Goal: Task Accomplishment & Management: Complete application form

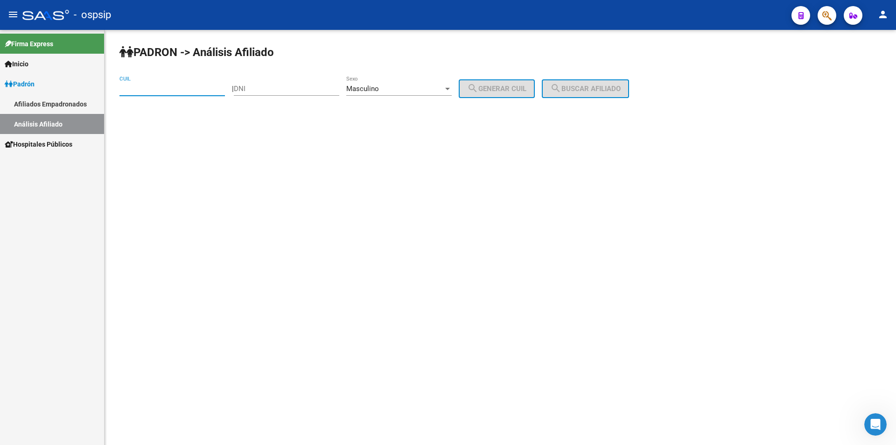
click at [288, 88] on input "DNI" at bounding box center [286, 88] width 105 height 8
click at [309, 86] on input "DNI" at bounding box center [286, 88] width 105 height 8
click at [218, 86] on input "CUIL" at bounding box center [171, 88] width 105 height 8
click at [269, 88] on input "DNI" at bounding box center [286, 88] width 105 height 8
click at [372, 84] on span "Masculino" at bounding box center [362, 88] width 33 height 8
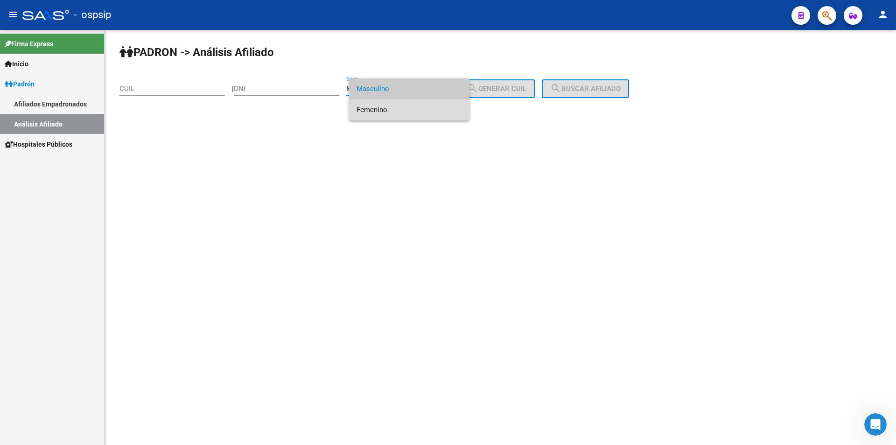
drag, startPoint x: 375, startPoint y: 111, endPoint x: 321, endPoint y: 101, distance: 55.6
click at [375, 111] on span "Femenino" at bounding box center [409, 109] width 105 height 21
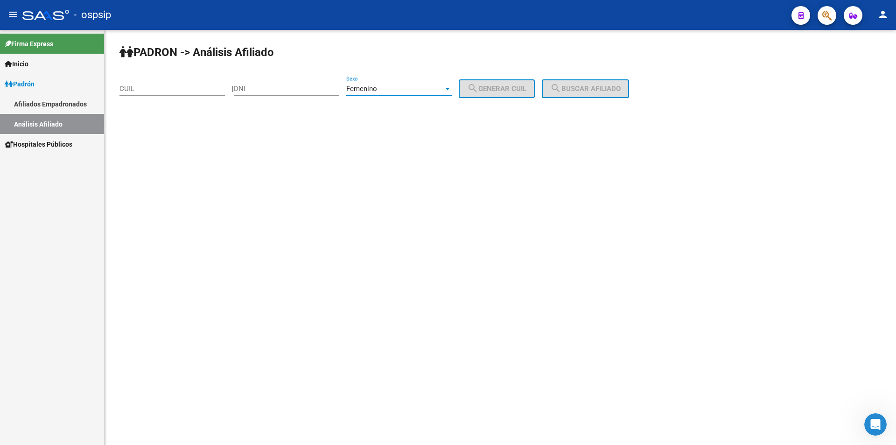
click at [299, 86] on input "DNI" at bounding box center [286, 88] width 105 height 8
type input "17553872"
click at [509, 88] on span "search Generar CUIL" at bounding box center [496, 88] width 59 height 8
type input "27-17553872-6"
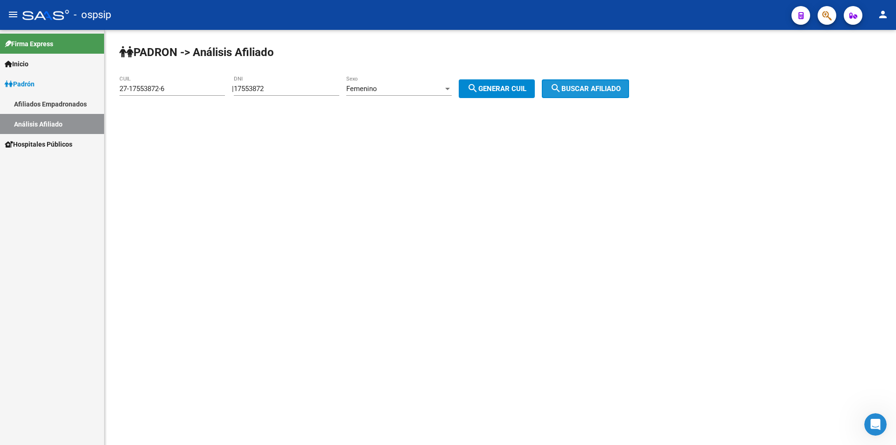
click at [562, 92] on mat-icon "search" at bounding box center [555, 88] width 11 height 11
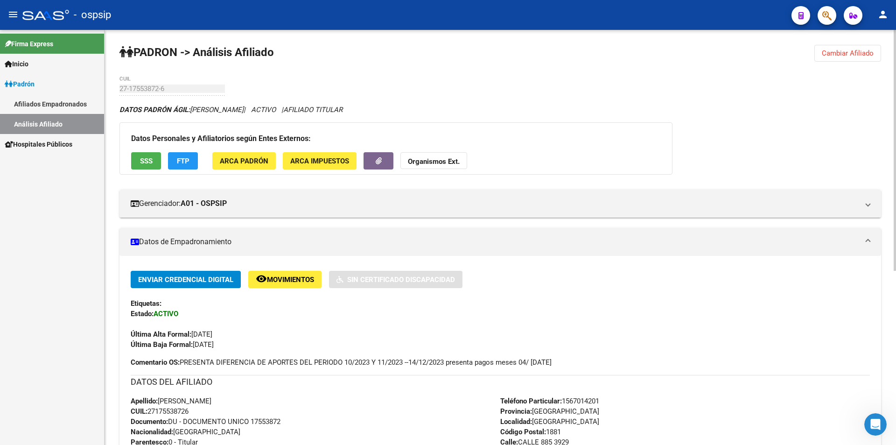
click at [852, 50] on span "Cambiar Afiliado" at bounding box center [848, 53] width 52 height 8
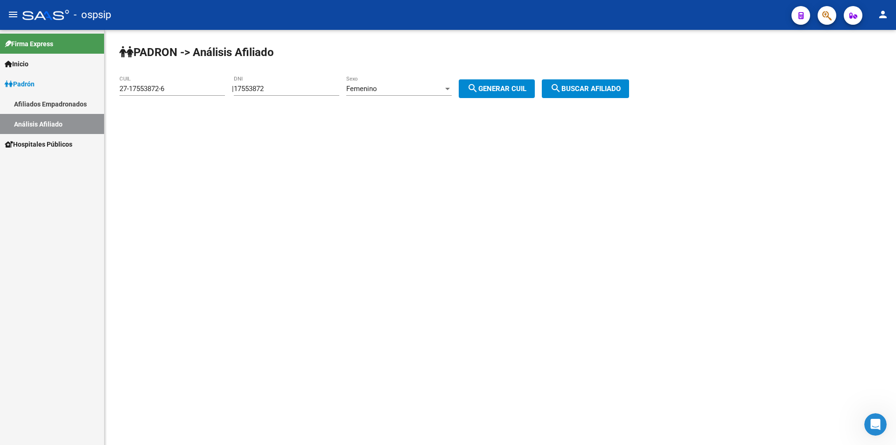
drag, startPoint x: 320, startPoint y: 82, endPoint x: 317, endPoint y: 87, distance: 5.4
click at [318, 84] on div "17553872 DNI" at bounding box center [286, 86] width 105 height 20
drag, startPoint x: 316, startPoint y: 87, endPoint x: 224, endPoint y: 92, distance: 93.0
click at [216, 93] on app-analisis-afiliado "PADRON -> Análisis Afiliado 27-17553872-6 CUIL | 17553872 DNI Femenino Sexo sea…" at bounding box center [377, 88] width 517 height 8
click at [421, 93] on div "Femenino Sexo" at bounding box center [398, 86] width 105 height 20
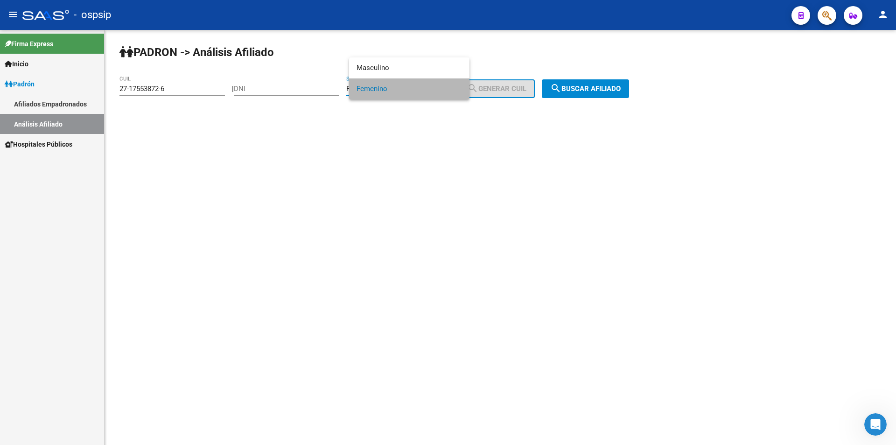
click at [418, 89] on span "Femenino" at bounding box center [409, 88] width 105 height 21
click at [415, 91] on div "Femenino" at bounding box center [394, 88] width 97 height 8
click at [411, 68] on span "Masculino" at bounding box center [409, 67] width 105 height 21
drag, startPoint x: 188, startPoint y: 84, endPoint x: 111, endPoint y: 87, distance: 77.1
click at [96, 90] on mat-sidenav-container "Firma Express Inicio Calendario SSS Instructivos Contacto OS Padrón Afiliados E…" at bounding box center [448, 237] width 896 height 415
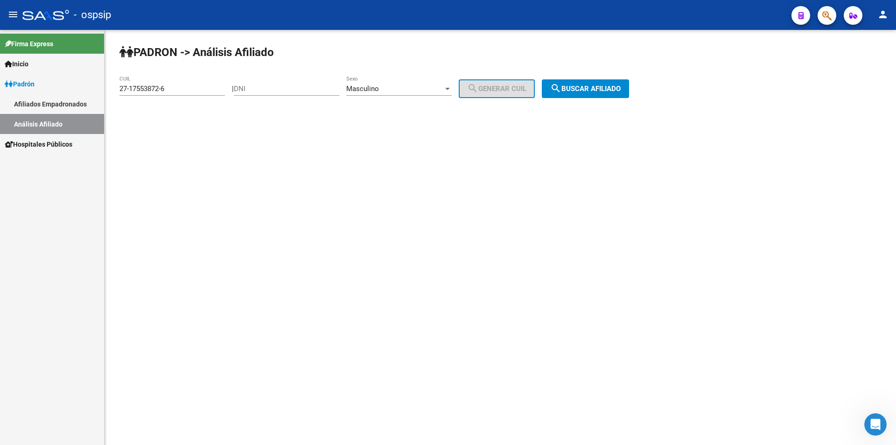
click at [202, 91] on input "27-17553872-6" at bounding box center [171, 88] width 105 height 8
drag, startPoint x: 187, startPoint y: 90, endPoint x: 108, endPoint y: 87, distance: 78.9
click at [95, 86] on mat-sidenav-container "Firma Express Inicio Calendario SSS Instructivos Contacto OS Padrón Afiliados E…" at bounding box center [448, 237] width 896 height 415
click at [299, 87] on input "DNI" at bounding box center [286, 88] width 105 height 8
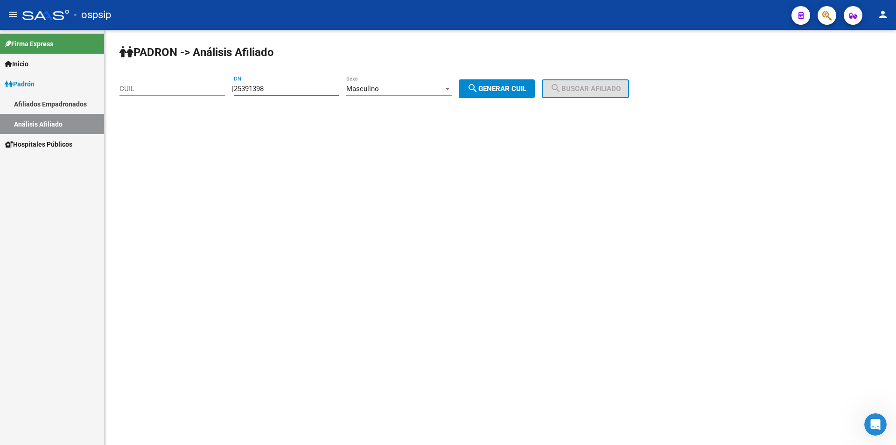
type input "25391398"
click at [499, 85] on span "search Generar CUIL" at bounding box center [496, 88] width 59 height 8
type input "20-25391398-4"
click at [613, 85] on span "search Buscar afiliado" at bounding box center [585, 88] width 70 height 8
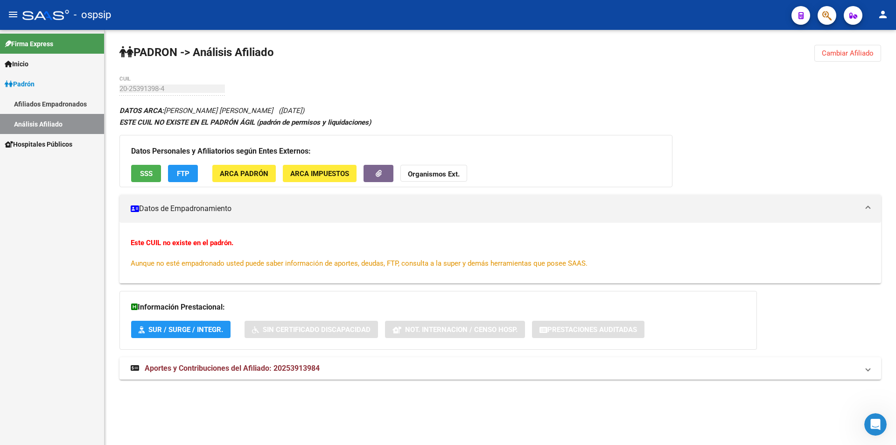
click at [863, 52] on span "Cambiar Afiliado" at bounding box center [848, 53] width 52 height 8
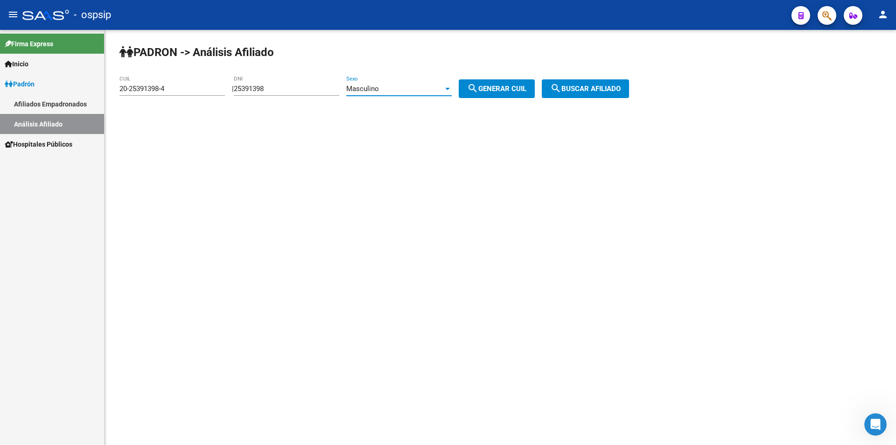
click at [402, 87] on div "Masculino" at bounding box center [394, 88] width 97 height 8
drag, startPoint x: 317, startPoint y: 86, endPoint x: 217, endPoint y: 93, distance: 100.6
click at [202, 97] on div at bounding box center [448, 222] width 896 height 445
click at [262, 89] on input "25391398" at bounding box center [286, 88] width 105 height 8
drag, startPoint x: 291, startPoint y: 89, endPoint x: 223, endPoint y: 87, distance: 68.2
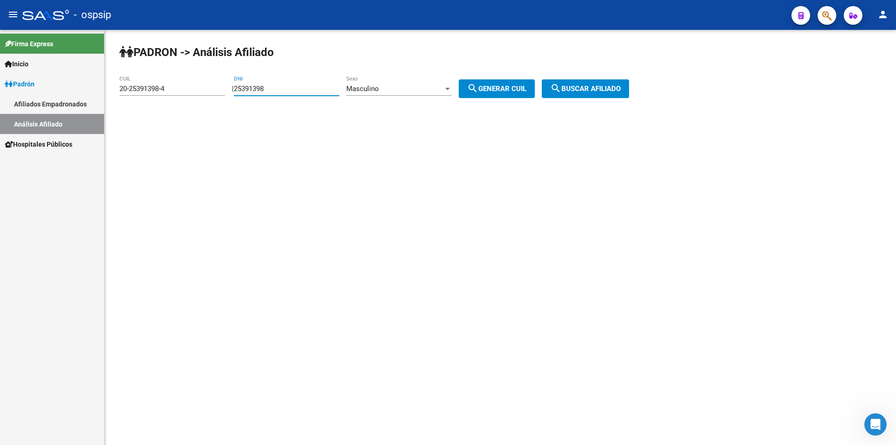
click at [202, 93] on app-analisis-afiliado "PADRON -> Análisis Afiliado 20-25391398-4 CUIL | 25391398 DNI Masculino Sexo se…" at bounding box center [377, 88] width 517 height 8
drag, startPoint x: 168, startPoint y: 85, endPoint x: 22, endPoint y: 106, distance: 147.1
click at [17, 106] on mat-sidenav-container "Firma Express Inicio Calendario SSS Instructivos Contacto OS Padrón Afiliados E…" at bounding box center [448, 237] width 896 height 415
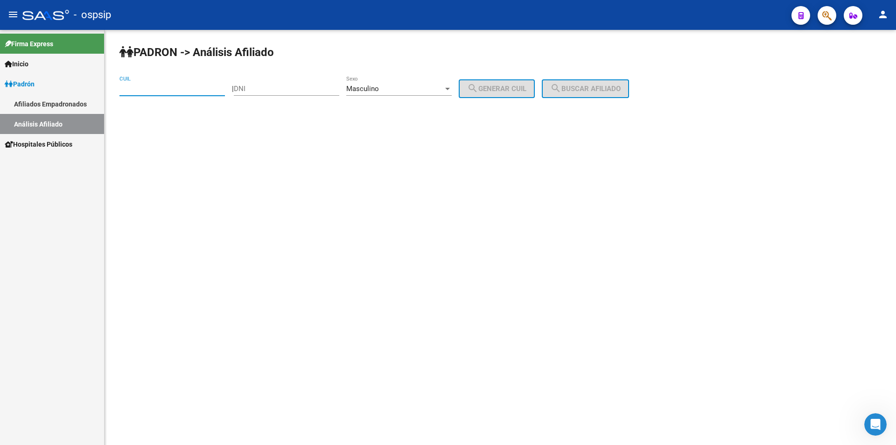
click at [305, 91] on input "DNI" at bounding box center [286, 88] width 105 height 8
type input "53590001"
click at [513, 90] on span "search Generar CUIL" at bounding box center [496, 88] width 59 height 8
type input "23-53590001-9"
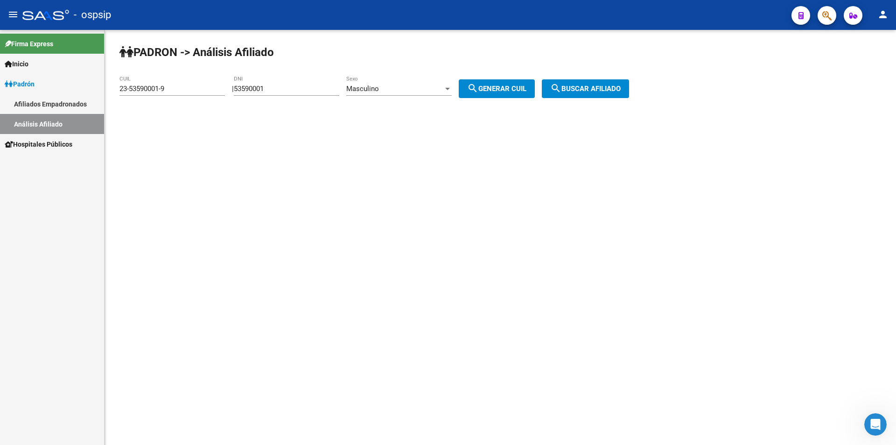
click at [577, 82] on button "search Buscar afiliado" at bounding box center [585, 88] width 87 height 19
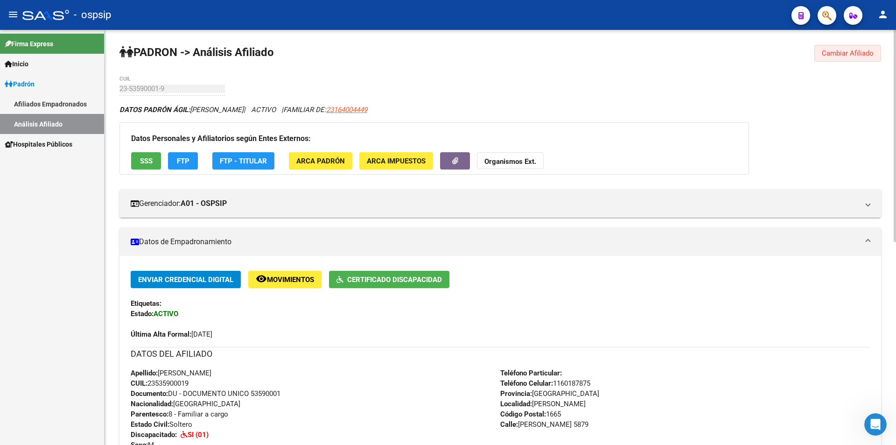
drag, startPoint x: 866, startPoint y: 48, endPoint x: 876, endPoint y: 45, distance: 10.2
click at [871, 46] on button "Cambiar Afiliado" at bounding box center [848, 53] width 67 height 17
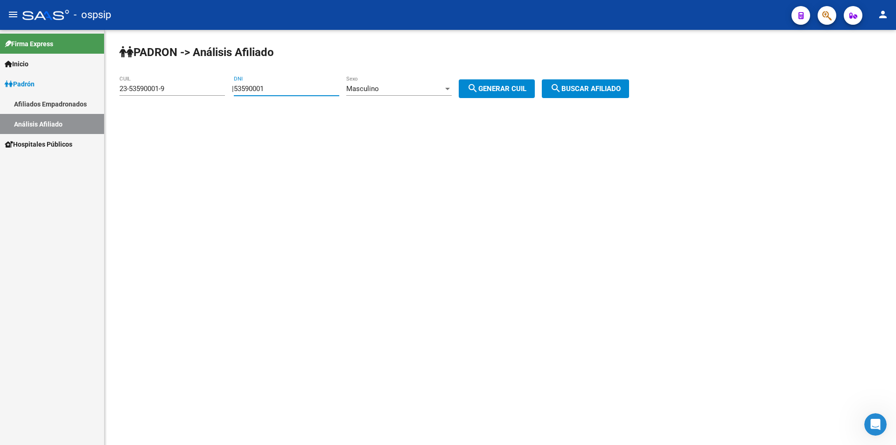
drag, startPoint x: 307, startPoint y: 85, endPoint x: 148, endPoint y: 27, distance: 169.2
click at [146, 32] on div "PADRON -> Análisis Afiliado 23-53590001-9 CUIL | 53590001 DNI Masculino Sexo se…" at bounding box center [501, 79] width 792 height 98
drag, startPoint x: 172, startPoint y: 88, endPoint x: 5, endPoint y: 70, distance: 168.1
click at [0, 75] on mat-sidenav-container "Firma Express Inicio Calendario SSS Instructivos Contacto OS Padrón Afiliados E…" at bounding box center [448, 237] width 896 height 415
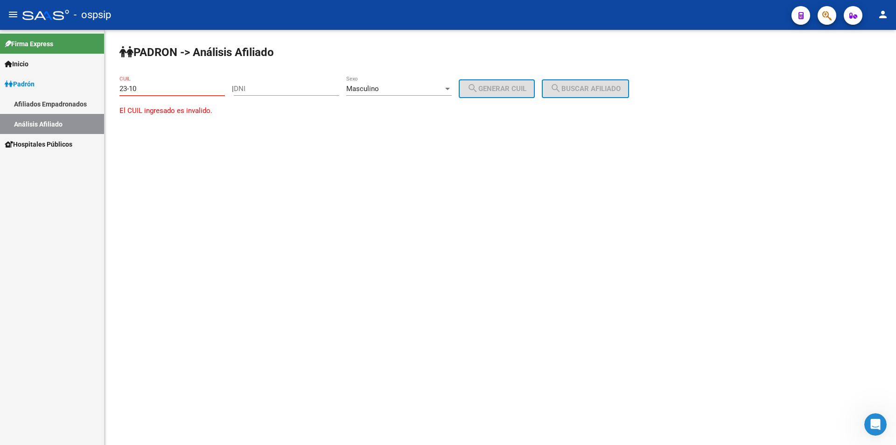
type input "23-100"
drag, startPoint x: 173, startPoint y: 91, endPoint x: 76, endPoint y: 88, distance: 97.2
click at [76, 88] on mat-sidenav-container "Firma Express Inicio Calendario SSS Instructivos Contacto OS Padrón Afiliados E…" at bounding box center [448, 237] width 896 height 415
click at [281, 86] on input "DNI" at bounding box center [286, 88] width 105 height 8
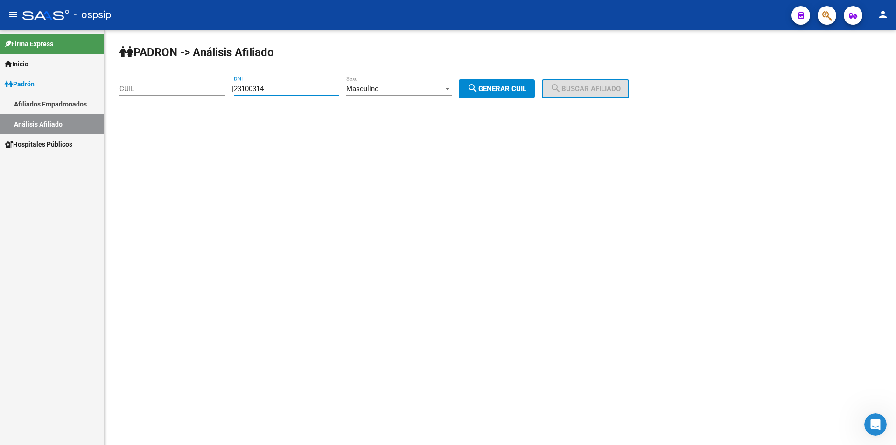
type input "23100314"
click at [522, 89] on span "search Generar CUIL" at bounding box center [496, 88] width 59 height 8
type input "20-23100314-3"
click at [602, 91] on span "search Buscar afiliado" at bounding box center [585, 88] width 70 height 8
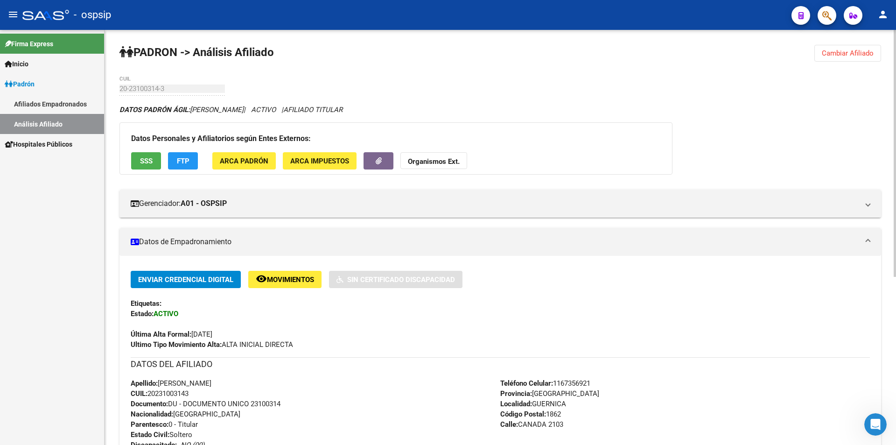
drag, startPoint x: 855, startPoint y: 51, endPoint x: 829, endPoint y: 50, distance: 26.2
click at [857, 51] on span "Cambiar Afiliado" at bounding box center [848, 53] width 52 height 8
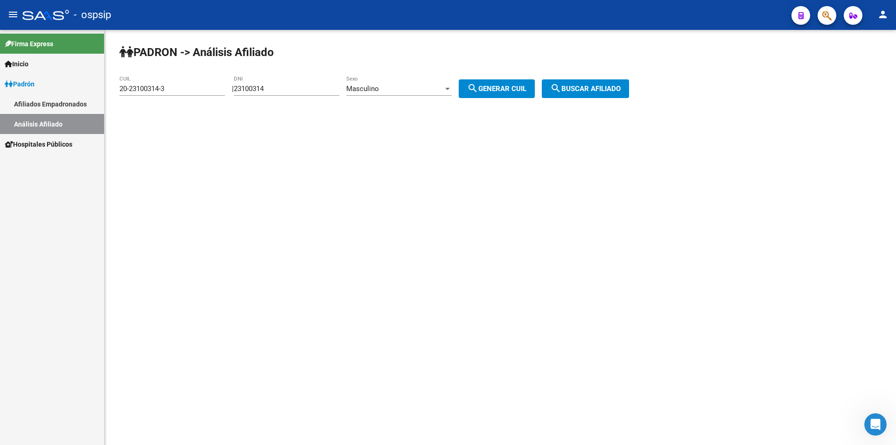
drag, startPoint x: 285, startPoint y: 89, endPoint x: 140, endPoint y: 91, distance: 144.7
click at [147, 91] on app-analisis-afiliado "PADRON -> Análisis Afiliado 20-23100314-3 CUIL | 23100314 DNI Masculino Sexo se…" at bounding box center [377, 88] width 517 height 8
drag, startPoint x: 174, startPoint y: 91, endPoint x: 13, endPoint y: 111, distance: 162.8
click at [17, 111] on mat-sidenav-container "Firma Express Inicio Calendario SSS Instructivos Contacto OS Padrón Afiliados E…" at bounding box center [448, 237] width 896 height 415
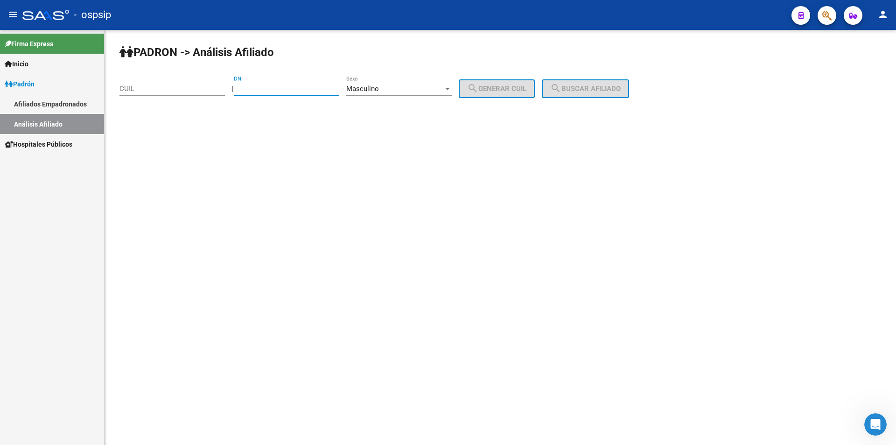
click at [309, 91] on input "DNI" at bounding box center [286, 88] width 105 height 8
click at [79, 72] on link "Inicio" at bounding box center [52, 64] width 104 height 20
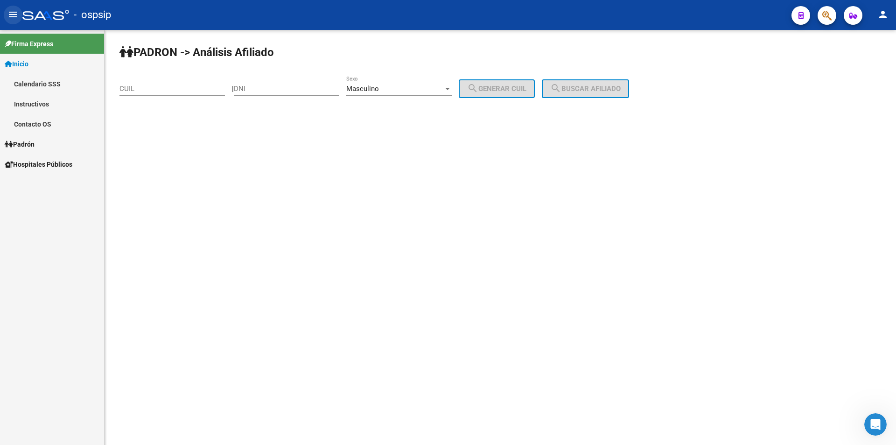
click at [13, 15] on mat-icon "menu" at bounding box center [12, 14] width 11 height 11
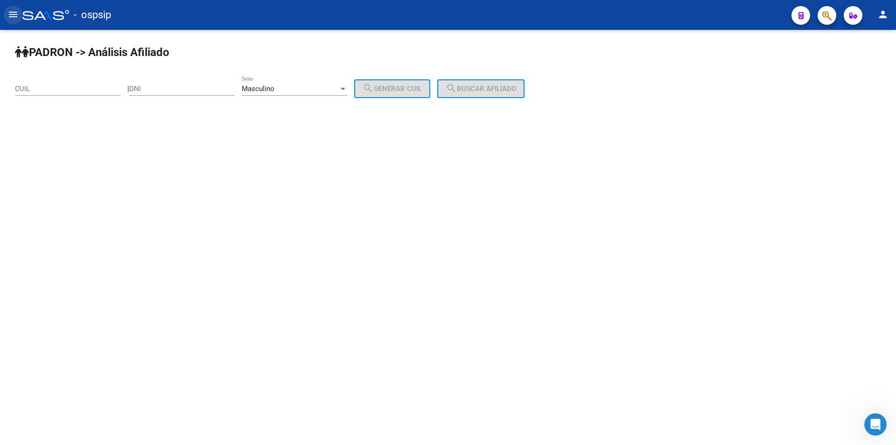
click at [19, 14] on button "menu" at bounding box center [13, 15] width 19 height 19
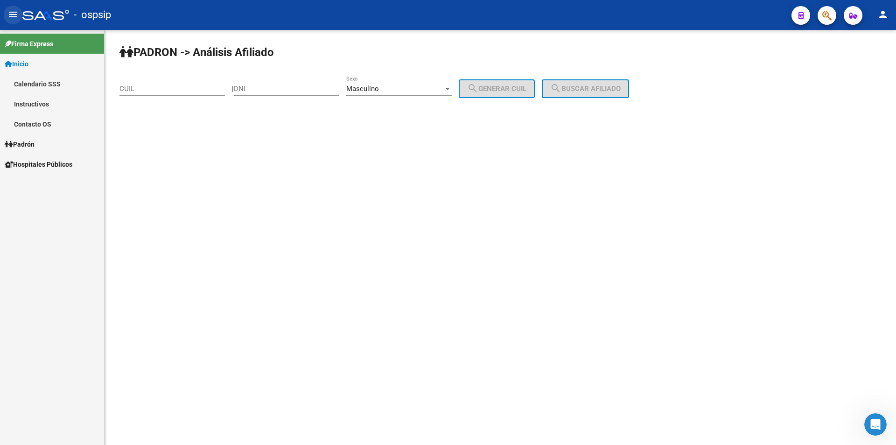
click at [19, 13] on button "menu" at bounding box center [13, 15] width 19 height 19
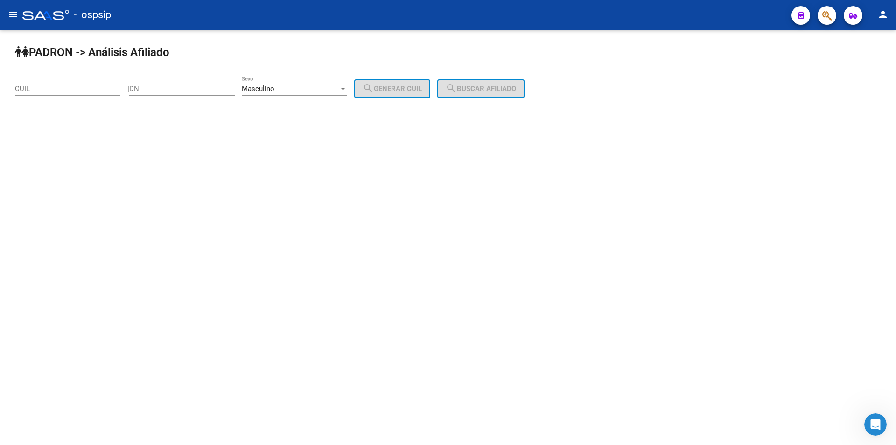
click at [67, 84] on div "CUIL" at bounding box center [67, 86] width 105 height 20
click at [853, 14] on icon "button" at bounding box center [854, 15] width 8 height 7
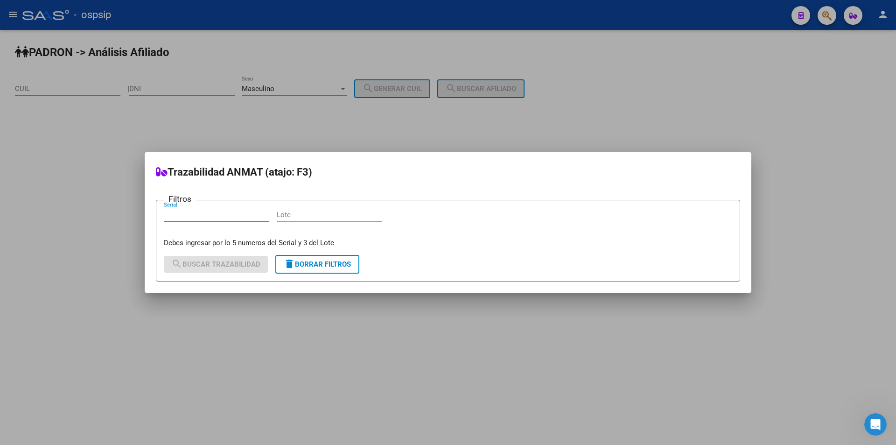
click at [622, 96] on div at bounding box center [448, 222] width 896 height 445
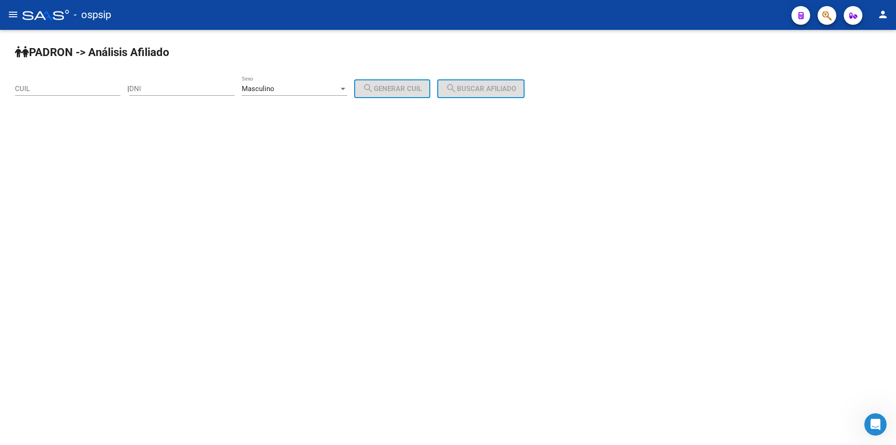
click at [833, 16] on button "button" at bounding box center [827, 15] width 19 height 19
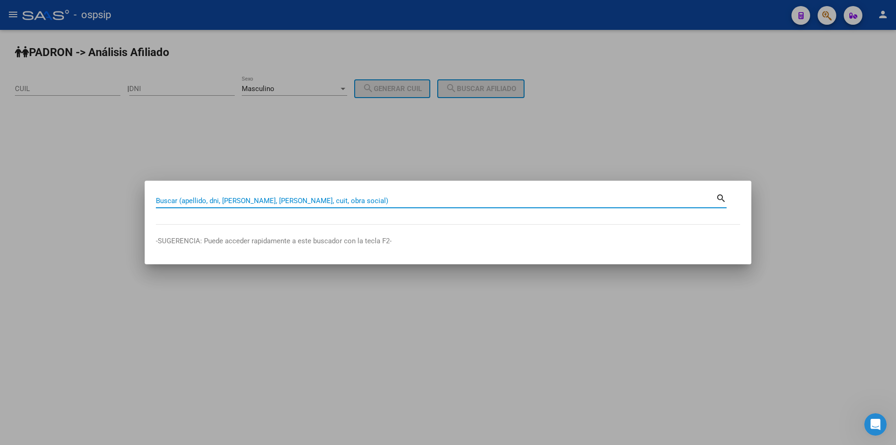
click at [838, 104] on div at bounding box center [448, 222] width 896 height 445
type input "39831814"
click at [723, 193] on mat-icon "search" at bounding box center [721, 197] width 11 height 11
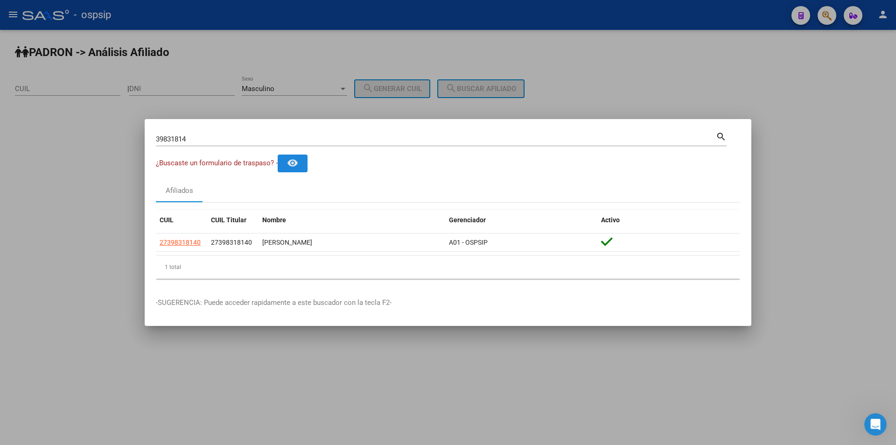
click at [295, 160] on mat-icon "remove_red_eye" at bounding box center [292, 162] width 11 height 11
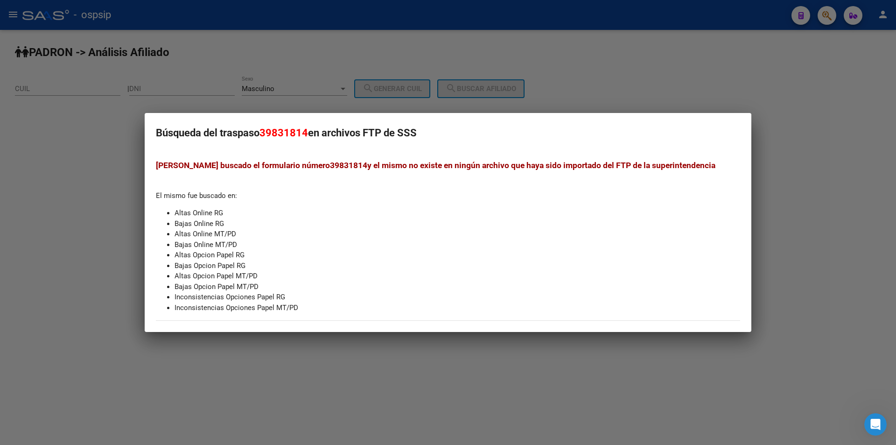
drag, startPoint x: 257, startPoint y: 157, endPoint x: 410, endPoint y: 160, distance: 152.7
click at [410, 160] on mat-dialog-content "Hemos buscado el formulario número 39831814 y el mismo no existe en ningún arch…" at bounding box center [448, 235] width 607 height 169
click at [441, 162] on span "[PERSON_NAME] buscado el formulario número 39831814 y el mismo no existe en nin…" at bounding box center [436, 165] width 560 height 9
click at [782, 121] on div at bounding box center [448, 222] width 896 height 445
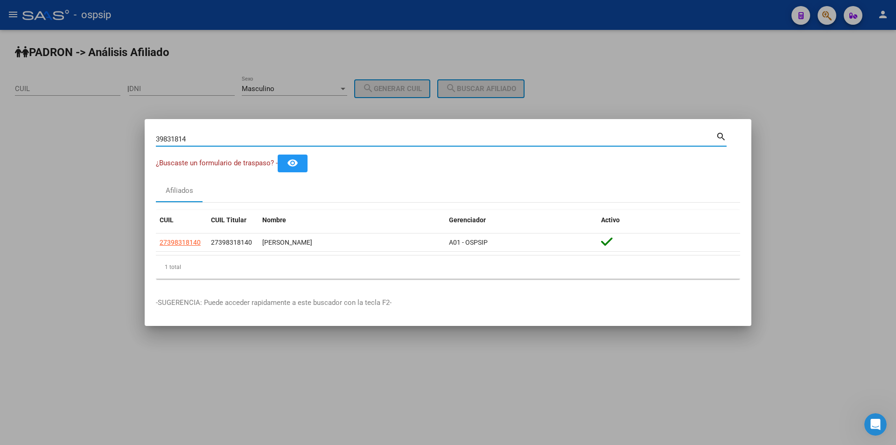
drag, startPoint x: 196, startPoint y: 135, endPoint x: 57, endPoint y: 121, distance: 139.8
click at [68, 133] on div "39831814 Buscar (apellido, dni, cuil, nro traspaso, cuit, obra social) search ¿…" at bounding box center [448, 222] width 896 height 445
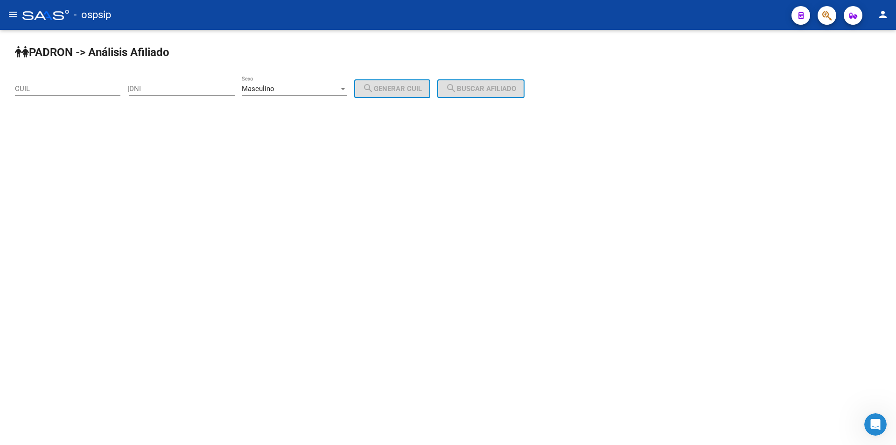
drag, startPoint x: 476, startPoint y: 305, endPoint x: 476, endPoint y: 298, distance: 6.5
click at [479, 303] on mat-sidenav-content "PADRON -> Análisis Afiliado CUIL | DNI Masculino Sexo search Generar CUIL searc…" at bounding box center [448, 237] width 896 height 415
click at [180, 91] on input "DNI" at bounding box center [181, 88] width 105 height 8
click at [174, 92] on input "DNI" at bounding box center [181, 88] width 105 height 8
type input "16839769"
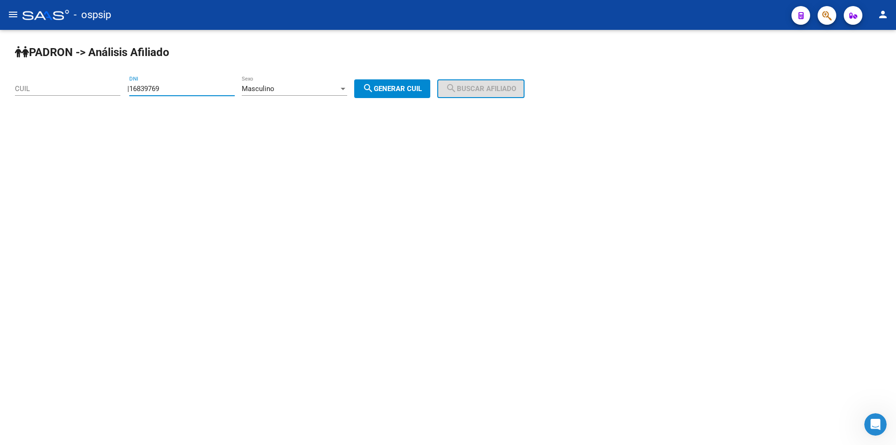
click at [421, 84] on button "search Generar CUIL" at bounding box center [392, 88] width 76 height 19
type input "20-16839769-1"
click at [504, 85] on span "search Buscar afiliado" at bounding box center [481, 88] width 70 height 8
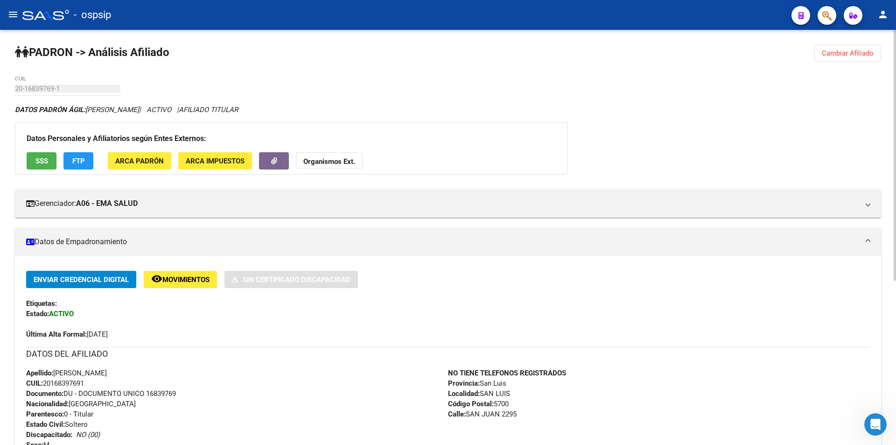
click at [864, 49] on span "Cambiar Afiliado" at bounding box center [848, 53] width 52 height 8
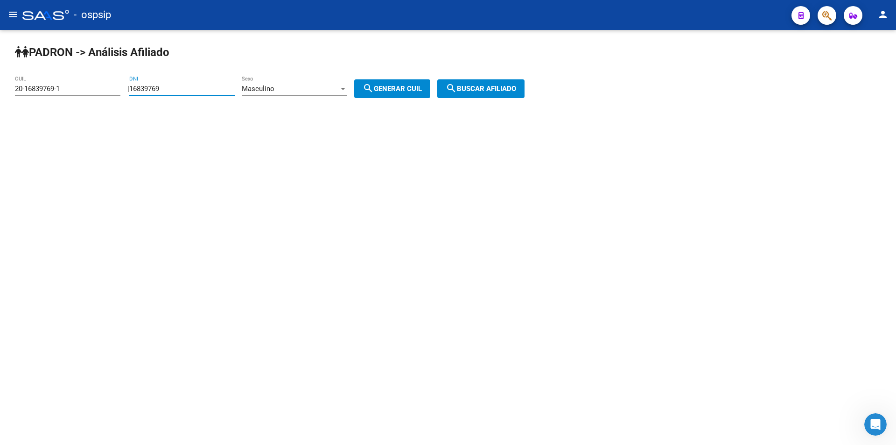
drag, startPoint x: 207, startPoint y: 87, endPoint x: 0, endPoint y: 87, distance: 206.8
click at [0, 87] on div "PADRON -> Análisis Afiliado 20-16839769-1 CUIL | 16839769 DNI Masculino Sexo se…" at bounding box center [448, 79] width 896 height 98
drag, startPoint x: 79, startPoint y: 85, endPoint x: 0, endPoint y: 91, distance: 79.1
click at [0, 91] on div "PADRON -> Análisis Afiliado 20-16839769-1 CUIL | DNI Masculino Sexo search Gene…" at bounding box center [448, 79] width 896 height 98
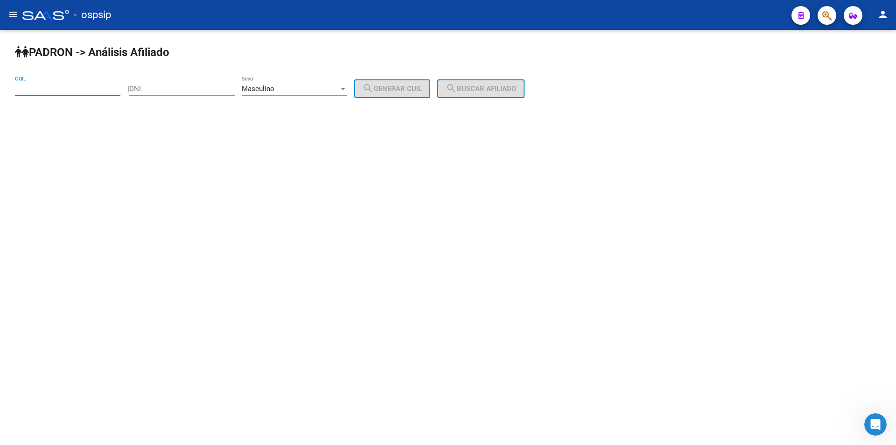
click at [211, 88] on input "DNI" at bounding box center [181, 88] width 105 height 8
click at [276, 94] on div "Masculino Sexo" at bounding box center [294, 86] width 105 height 20
click at [270, 94] on span "Masculino" at bounding box center [304, 88] width 105 height 21
click at [197, 90] on input "DNI" at bounding box center [181, 88] width 105 height 8
type input "17667296"
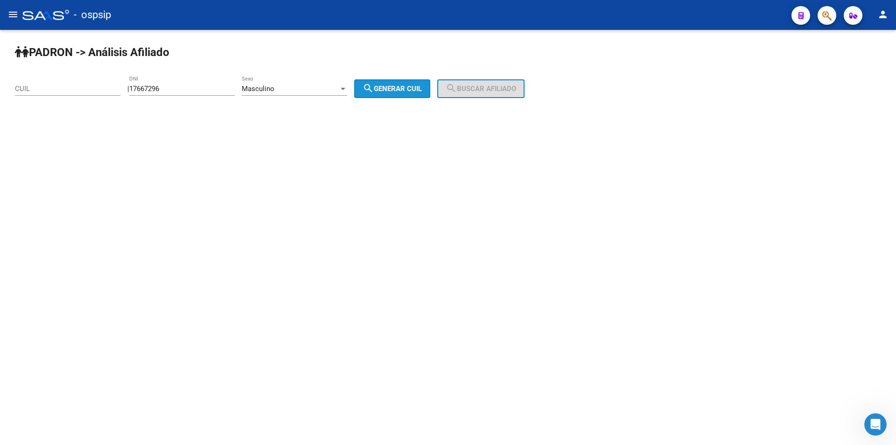
click at [408, 89] on span "search Generar CUIL" at bounding box center [392, 88] width 59 height 8
type input "20-17667296-0"
click at [475, 84] on button "search Buscar afiliado" at bounding box center [480, 88] width 87 height 19
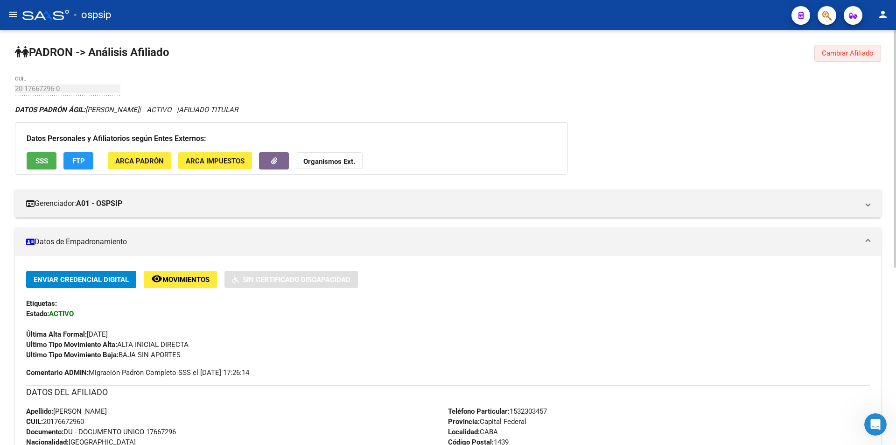
click at [850, 49] on button "Cambiar Afiliado" at bounding box center [848, 53] width 67 height 17
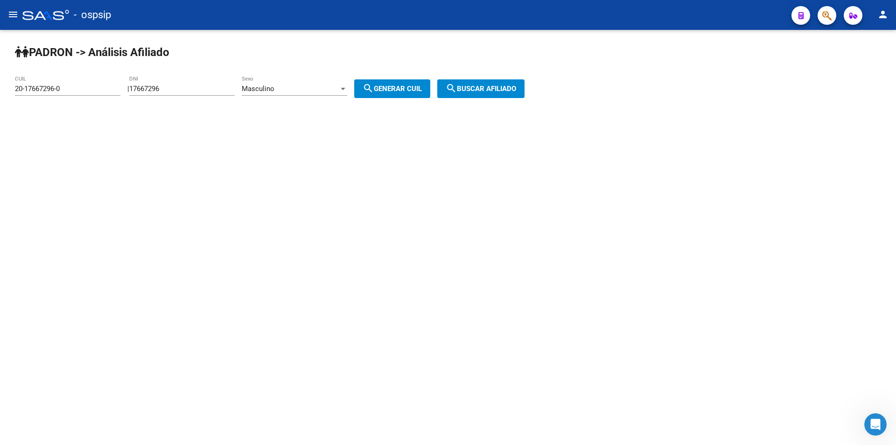
drag, startPoint x: 199, startPoint y: 81, endPoint x: 168, endPoint y: 98, distance: 35.7
click at [138, 106] on div "PADRON -> Análisis Afiliado 20-17667296-0 CUIL | 17667296 DNI Masculino Sexo se…" at bounding box center [448, 79] width 896 height 98
drag, startPoint x: 184, startPoint y: 90, endPoint x: 105, endPoint y: 95, distance: 78.6
click at [105, 93] on app-analisis-afiliado "PADRON -> Análisis Afiliado 20-17667296-0 CUIL | 17667296 DNI Masculino Sexo se…" at bounding box center [273, 88] width 517 height 8
drag, startPoint x: 77, startPoint y: 88, endPoint x: 17, endPoint y: 84, distance: 59.9
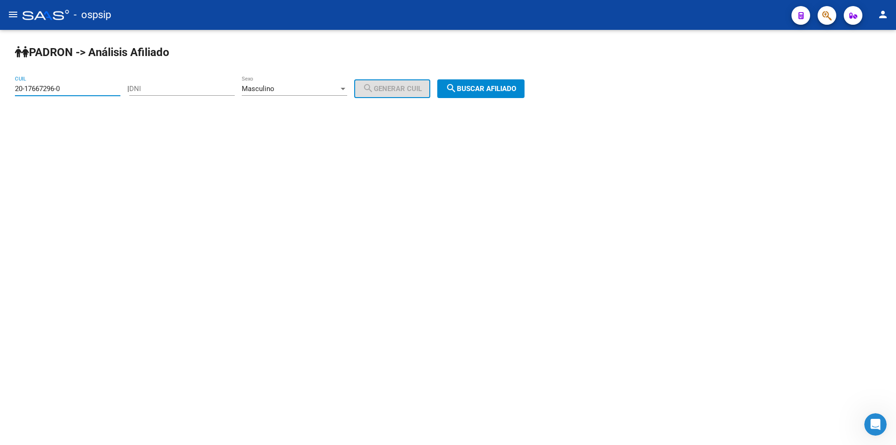
click at [0, 97] on div "PADRON -> Análisis Afiliado 20-17667296-0 CUIL | DNI Masculino Sexo search Gene…" at bounding box center [448, 79] width 896 height 98
drag, startPoint x: 150, startPoint y: 89, endPoint x: 154, endPoint y: 85, distance: 5.3
click at [150, 89] on input "DNI" at bounding box center [181, 88] width 105 height 8
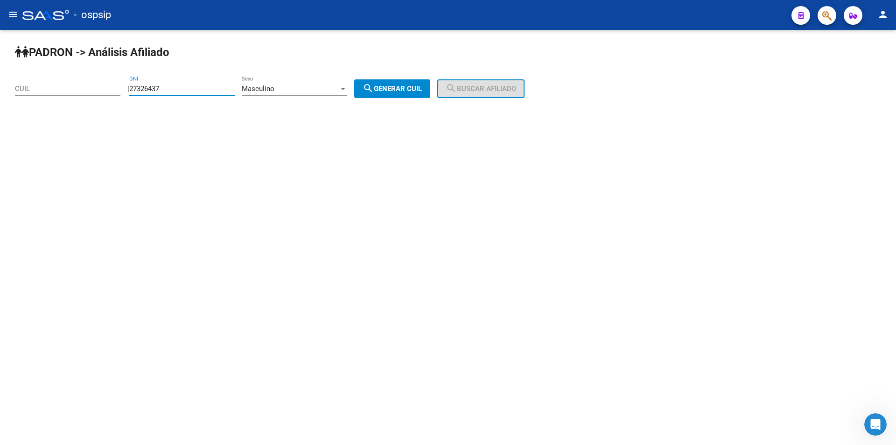
type input "27326437"
drag, startPoint x: 411, startPoint y: 80, endPoint x: 436, endPoint y: 88, distance: 26.3
click at [411, 80] on button "search Generar CUIL" at bounding box center [392, 88] width 76 height 19
click at [494, 83] on button "search Buscar afiliado" at bounding box center [480, 88] width 87 height 19
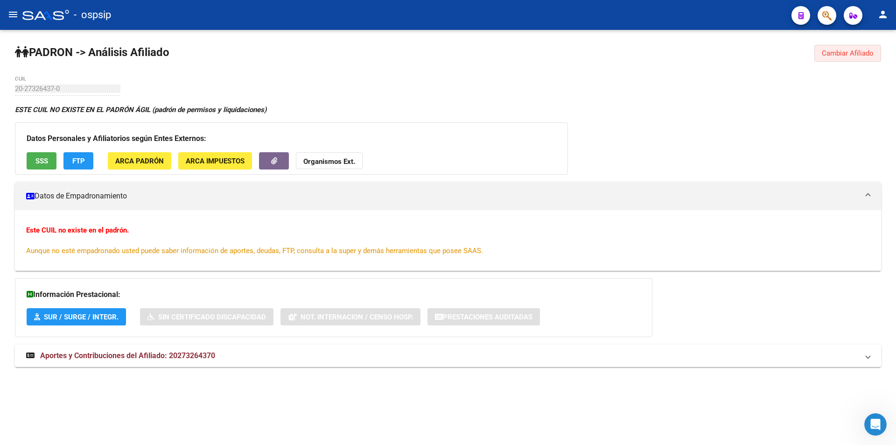
click at [841, 56] on span "Cambiar Afiliado" at bounding box center [848, 53] width 52 height 8
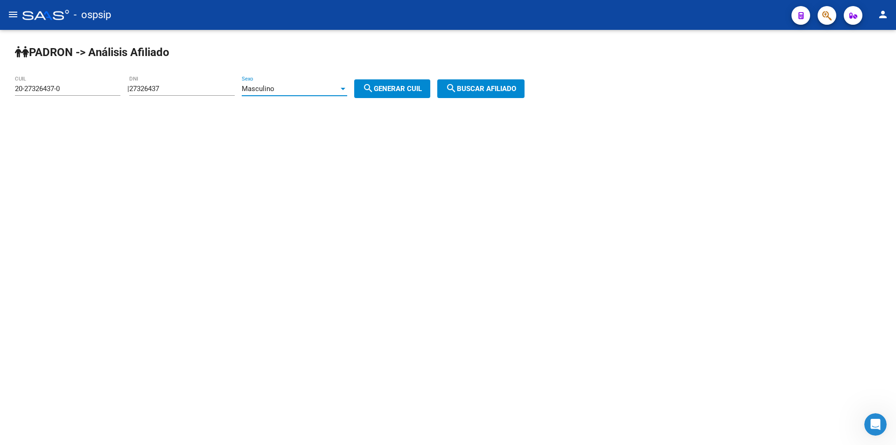
click at [290, 90] on div "Masculino" at bounding box center [290, 88] width 97 height 8
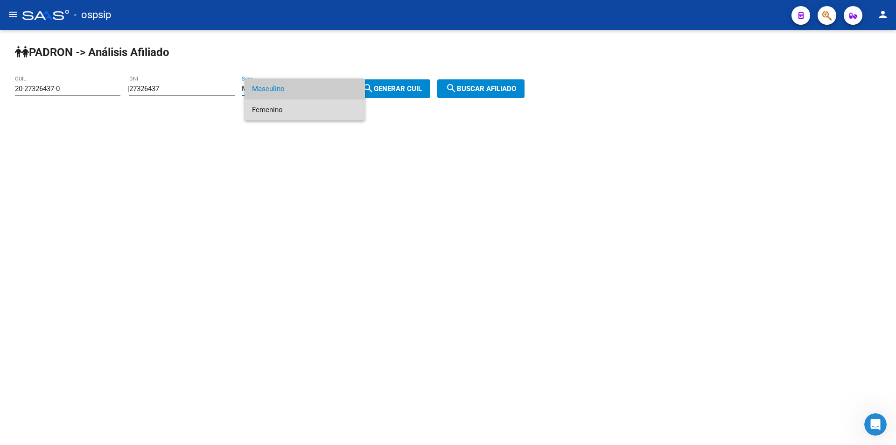
drag, startPoint x: 296, startPoint y: 112, endPoint x: 300, endPoint y: 108, distance: 5.9
click at [297, 112] on span "Femenino" at bounding box center [304, 109] width 105 height 21
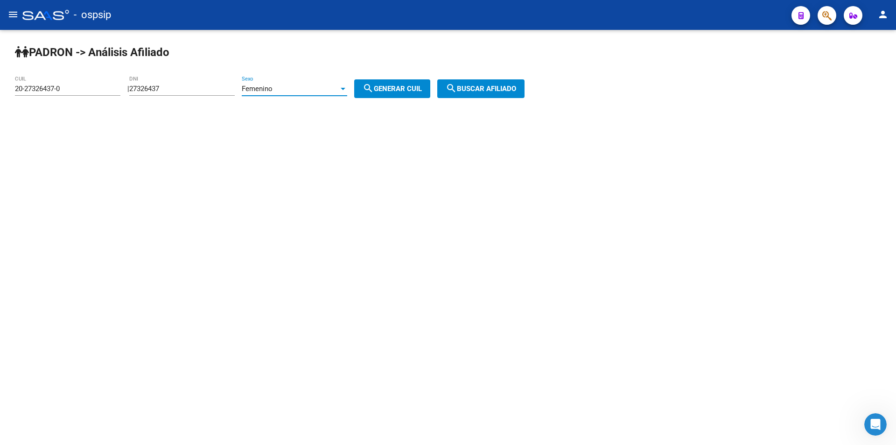
drag, startPoint x: 391, startPoint y: 86, endPoint x: 396, endPoint y: 85, distance: 4.8
click at [392, 86] on span "search Generar CUIL" at bounding box center [392, 88] width 59 height 8
click at [494, 86] on span "search Buscar afiliado" at bounding box center [481, 88] width 70 height 8
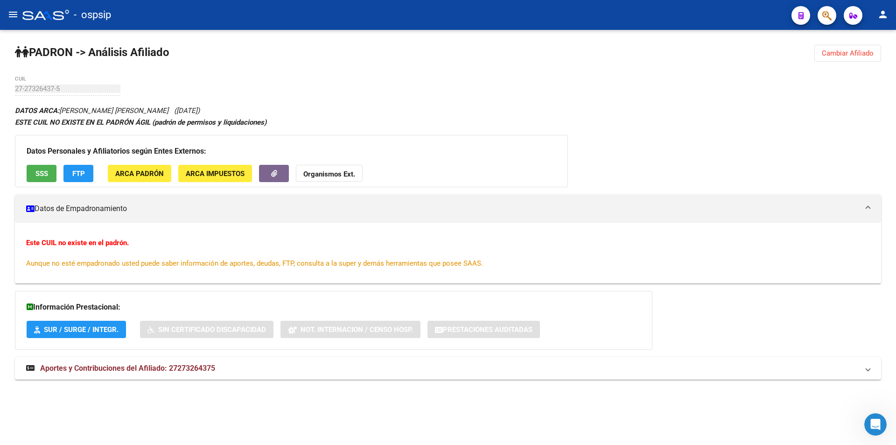
click at [845, 56] on span "Cambiar Afiliado" at bounding box center [848, 53] width 52 height 8
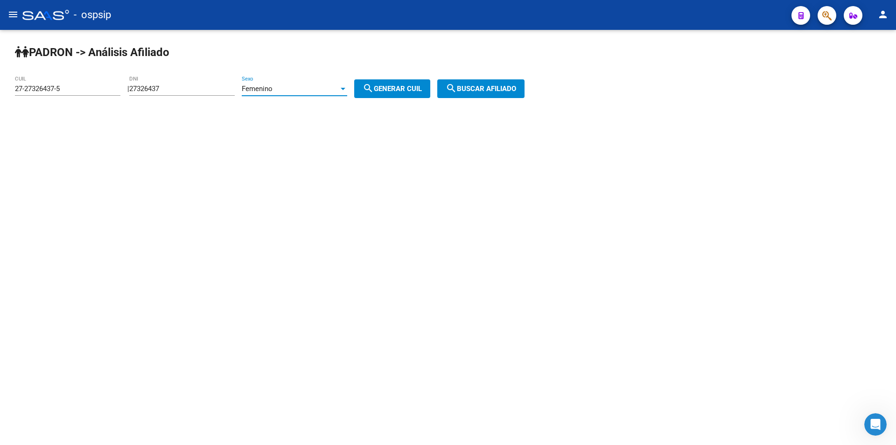
click at [318, 91] on div "Femenino" at bounding box center [290, 88] width 97 height 8
click at [326, 70] on span "Masculino" at bounding box center [304, 67] width 105 height 21
click at [374, 83] on mat-icon "search" at bounding box center [368, 88] width 11 height 11
type input "20-27326437-0"
click at [374, 83] on mat-icon "search" at bounding box center [368, 88] width 11 height 11
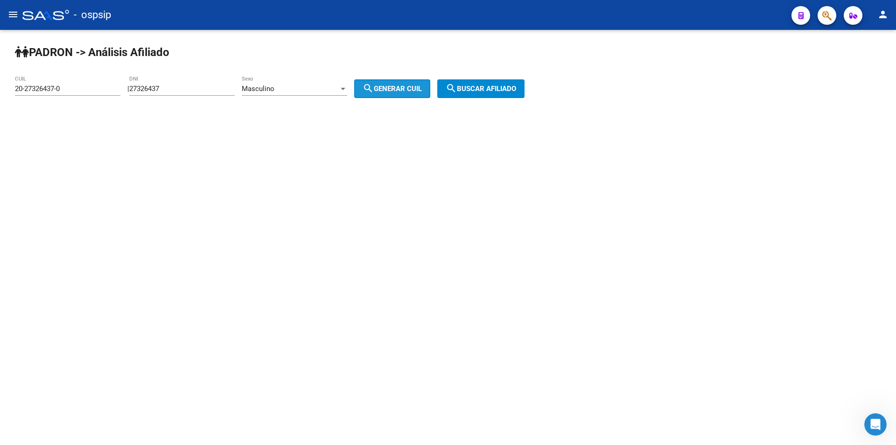
click at [374, 83] on mat-icon "search" at bounding box center [368, 88] width 11 height 11
click at [494, 82] on button "search Buscar afiliado" at bounding box center [480, 88] width 87 height 19
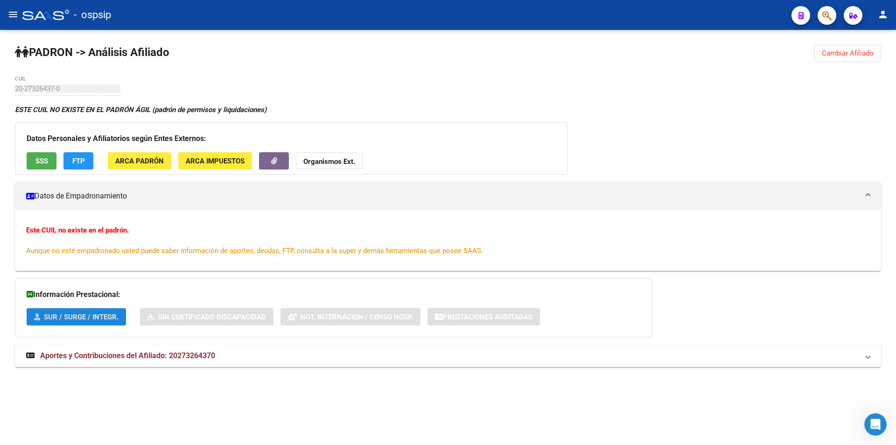
click at [94, 314] on span "SUR / SURGE / INTEGR." at bounding box center [81, 317] width 75 height 8
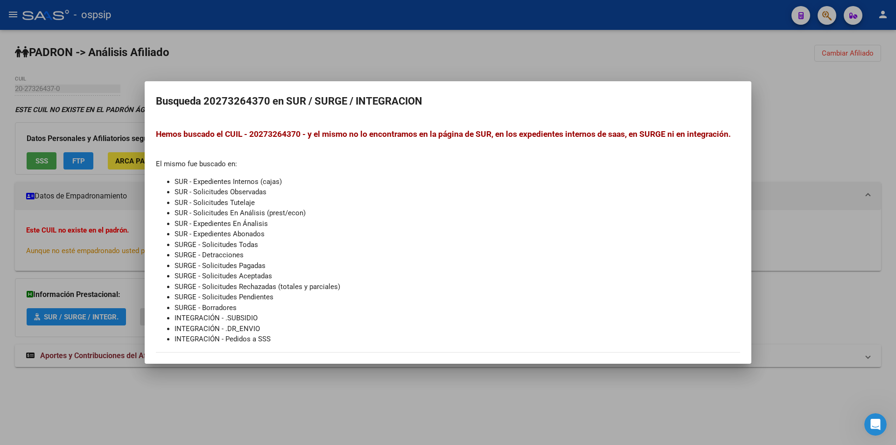
click at [681, 68] on div at bounding box center [448, 222] width 896 height 445
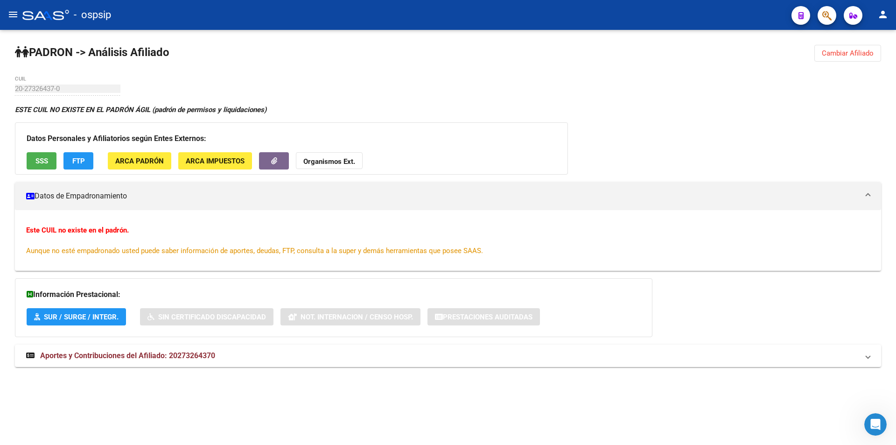
click at [847, 53] on span "Cambiar Afiliado" at bounding box center [848, 53] width 52 height 8
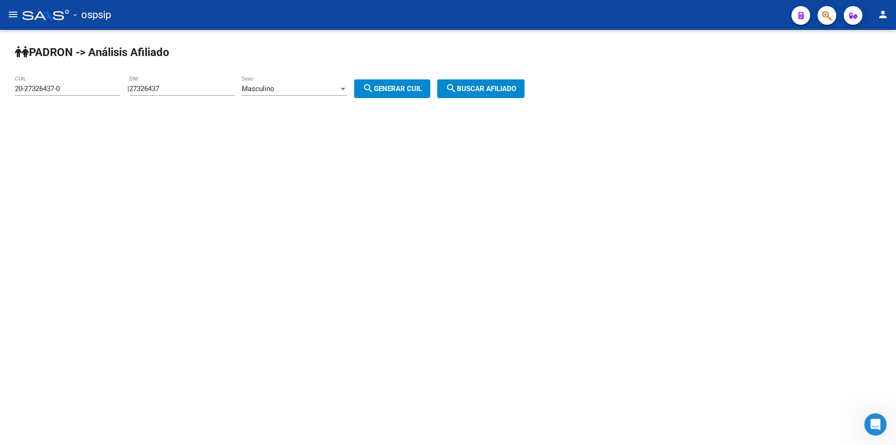
drag, startPoint x: 196, startPoint y: 83, endPoint x: 190, endPoint y: 89, distance: 8.6
click at [190, 89] on div "27326437 DNI" at bounding box center [181, 86] width 105 height 20
drag, startPoint x: 190, startPoint y: 89, endPoint x: 20, endPoint y: 92, distance: 169.5
click at [20, 93] on app-analisis-afiliado "PADRON -> Análisis Afiliado 20-27326437-0 CUIL | 27326437 DNI Masculino Sexo se…" at bounding box center [273, 88] width 517 height 8
drag, startPoint x: 83, startPoint y: 86, endPoint x: 0, endPoint y: 88, distance: 82.6
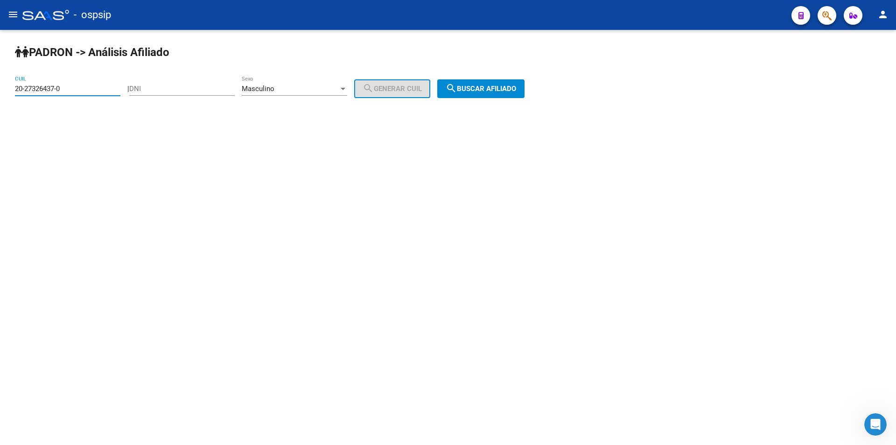
click at [0, 90] on div "PADRON -> Análisis Afiliado 20-27326437-0 CUIL | DNI Masculino Sexo search Gene…" at bounding box center [448, 79] width 896 height 98
click at [310, 87] on div "Masculino" at bounding box center [290, 88] width 97 height 8
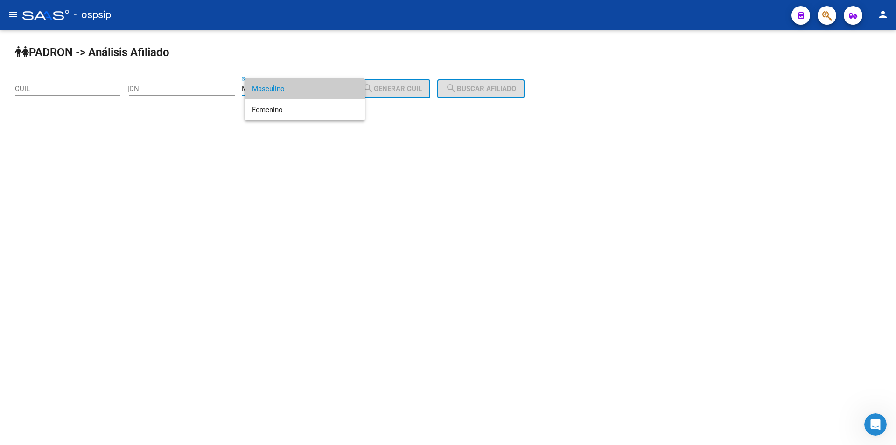
click at [192, 81] on div at bounding box center [448, 222] width 896 height 445
click at [195, 85] on input "DNI" at bounding box center [181, 88] width 105 height 8
click at [305, 87] on div "Masculino" at bounding box center [290, 88] width 97 height 8
click at [290, 92] on span "Masculino" at bounding box center [304, 88] width 105 height 21
click at [220, 83] on div "DNI" at bounding box center [181, 86] width 105 height 20
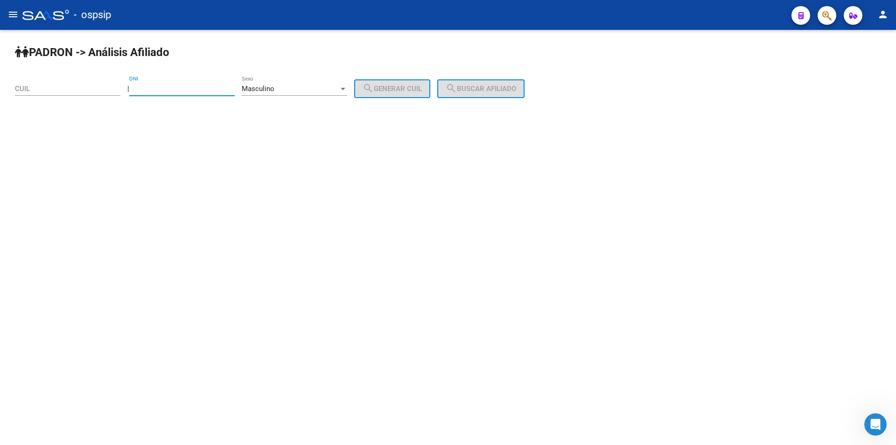
click at [188, 91] on input "DNI" at bounding box center [181, 88] width 105 height 8
type input "24311389"
click at [422, 89] on span "search Generar CUIL" at bounding box center [392, 88] width 59 height 8
type input "20-24311389-0"
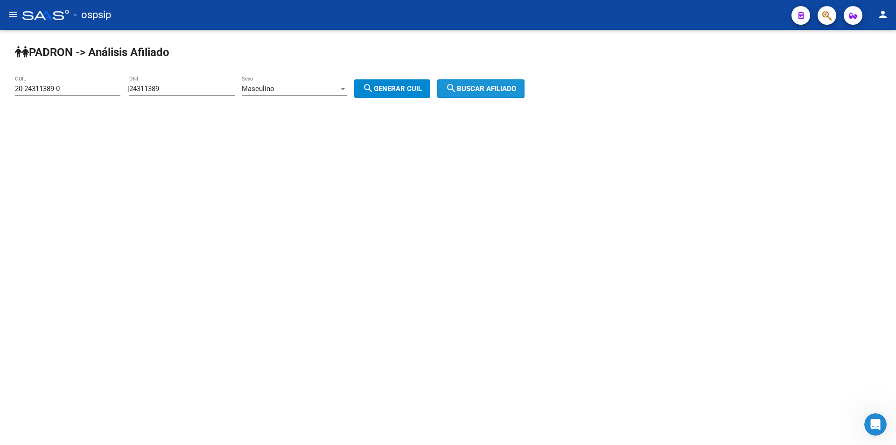
click at [483, 94] on button "search Buscar afiliado" at bounding box center [480, 88] width 87 height 19
